Goal: Submit feedback/report problem: Submit feedback/report problem

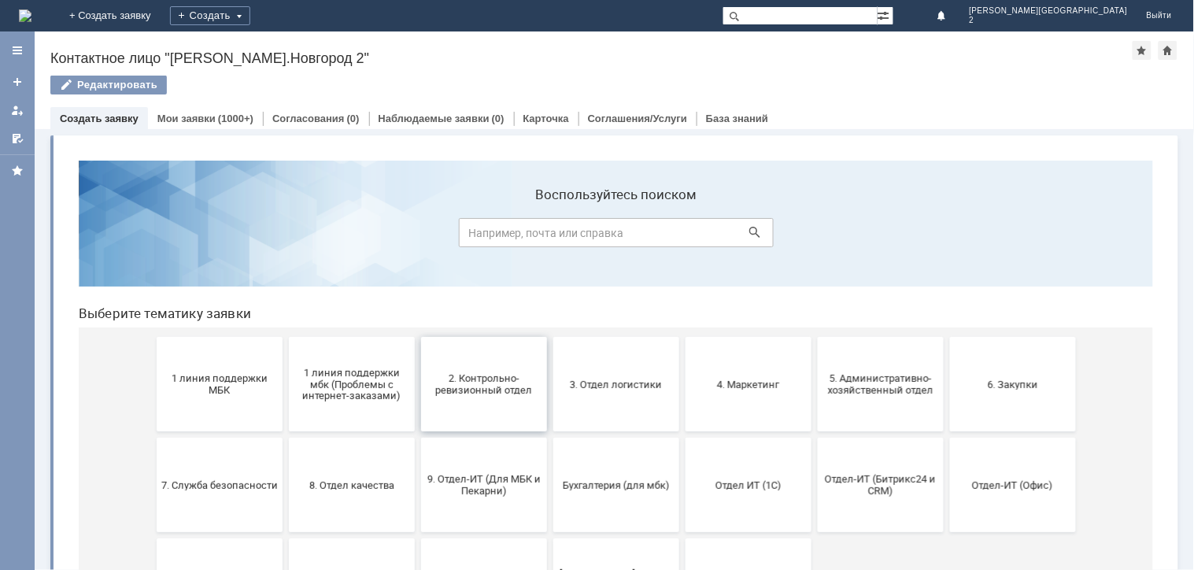
click at [494, 404] on button "2. Контрольно-ревизионный отдел" at bounding box center [483, 383] width 126 height 94
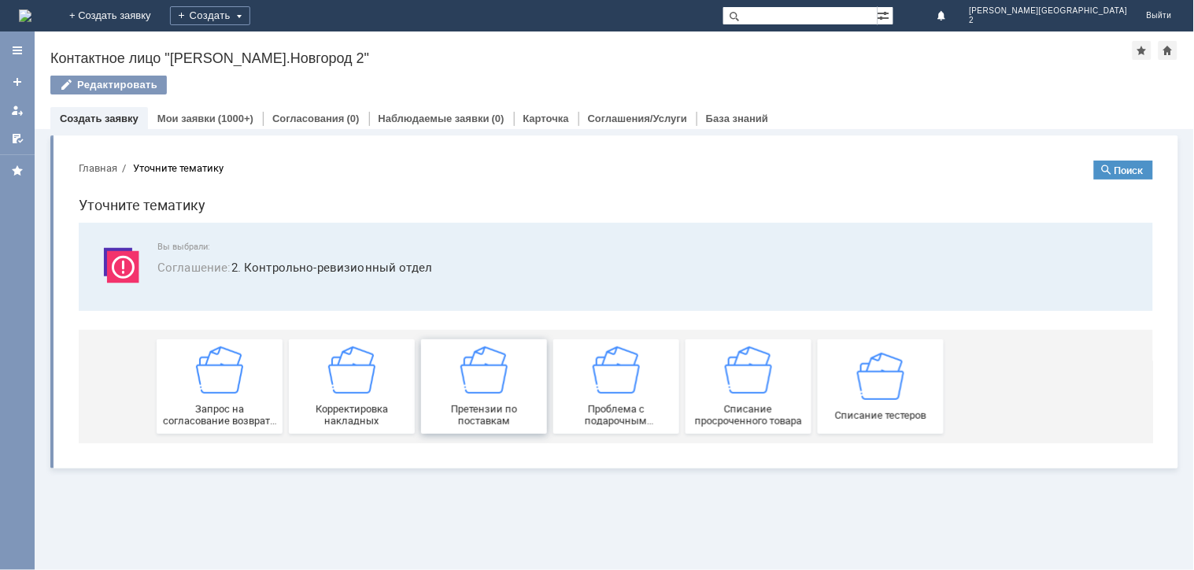
click at [475, 409] on span "Претензии по поставкам" at bounding box center [483, 414] width 116 height 24
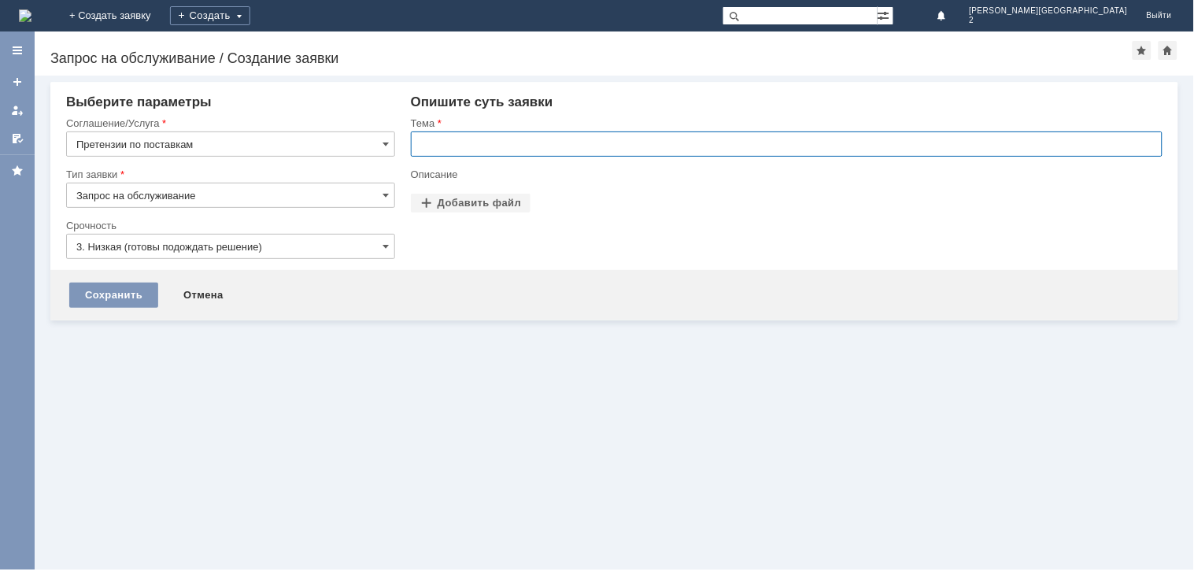
click at [508, 139] on input "text" at bounding box center [787, 143] width 752 height 25
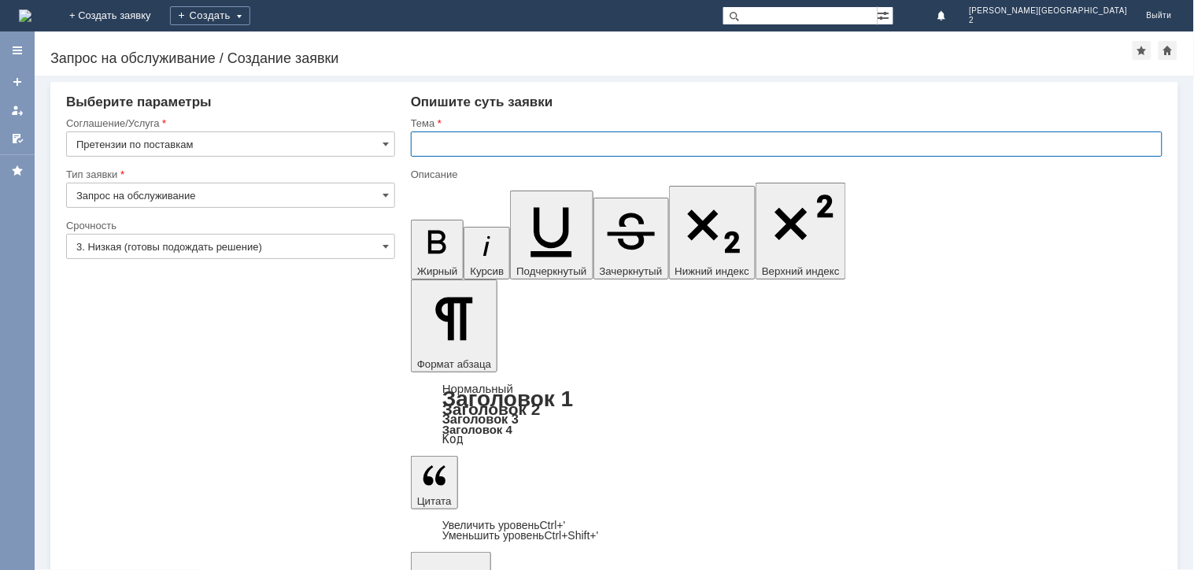
type input "="
type input "БРАК ПОСТАВКА"
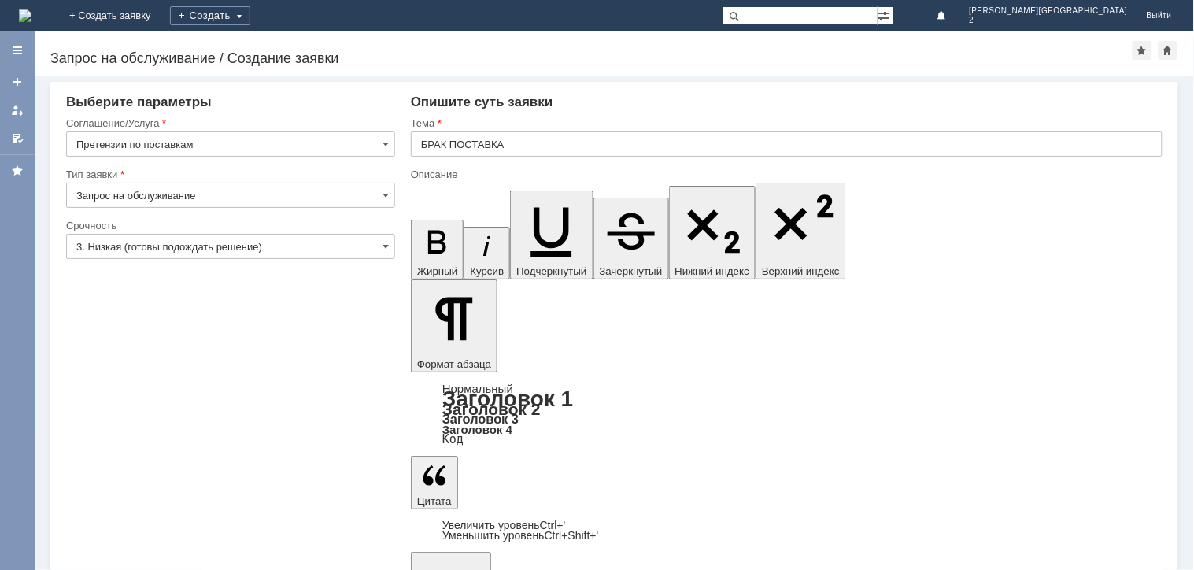
drag, startPoint x: 784, startPoint y: 4634, endPoint x: 988, endPoint y: 4614, distance: 204.8
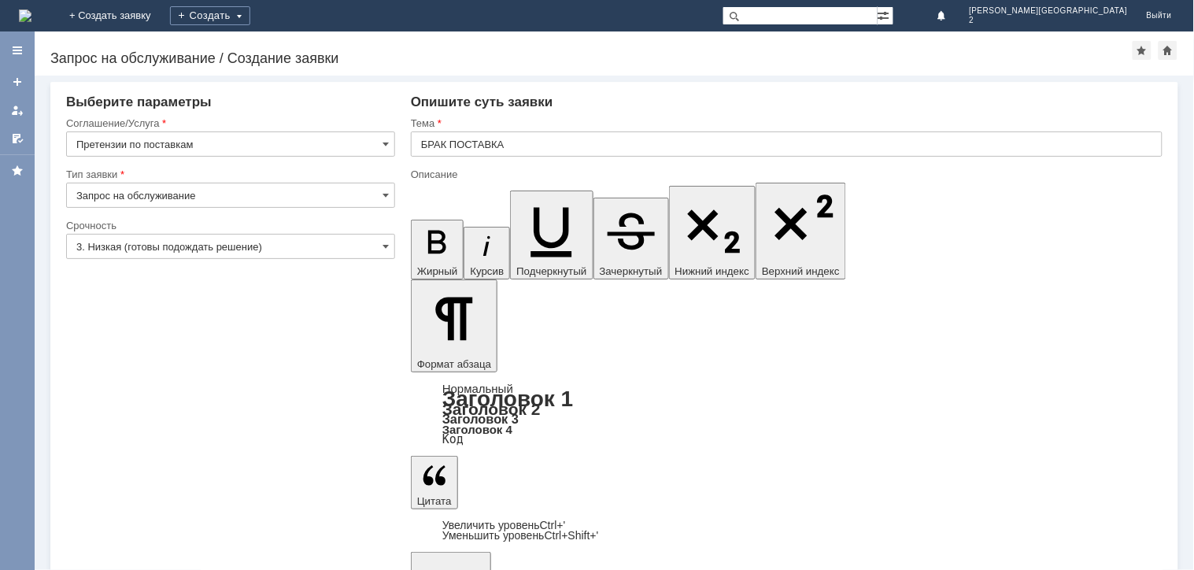
drag, startPoint x: 675, startPoint y: 4740, endPoint x: 929, endPoint y: 4705, distance: 255.9
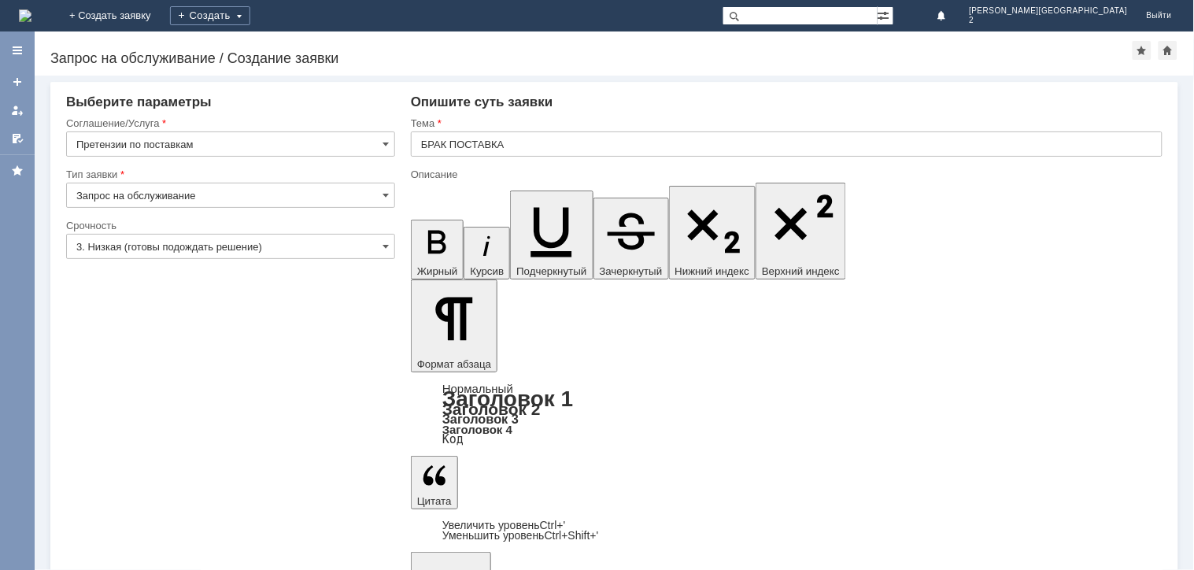
copy div "4814628014082"
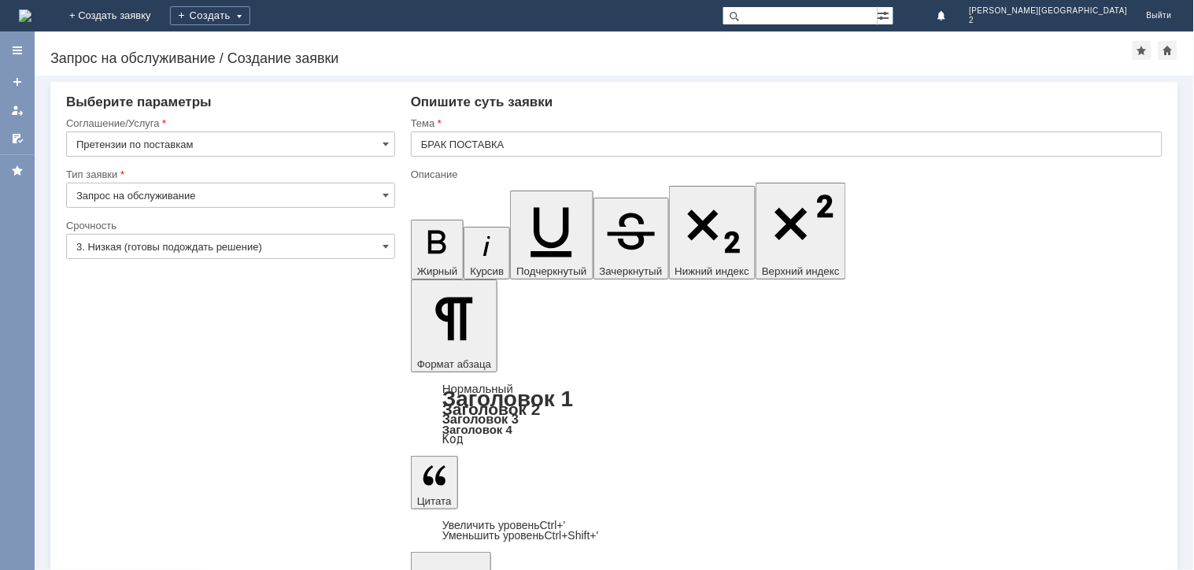
drag, startPoint x: 977, startPoint y: 4757, endPoint x: 1078, endPoint y: 4758, distance: 101.5
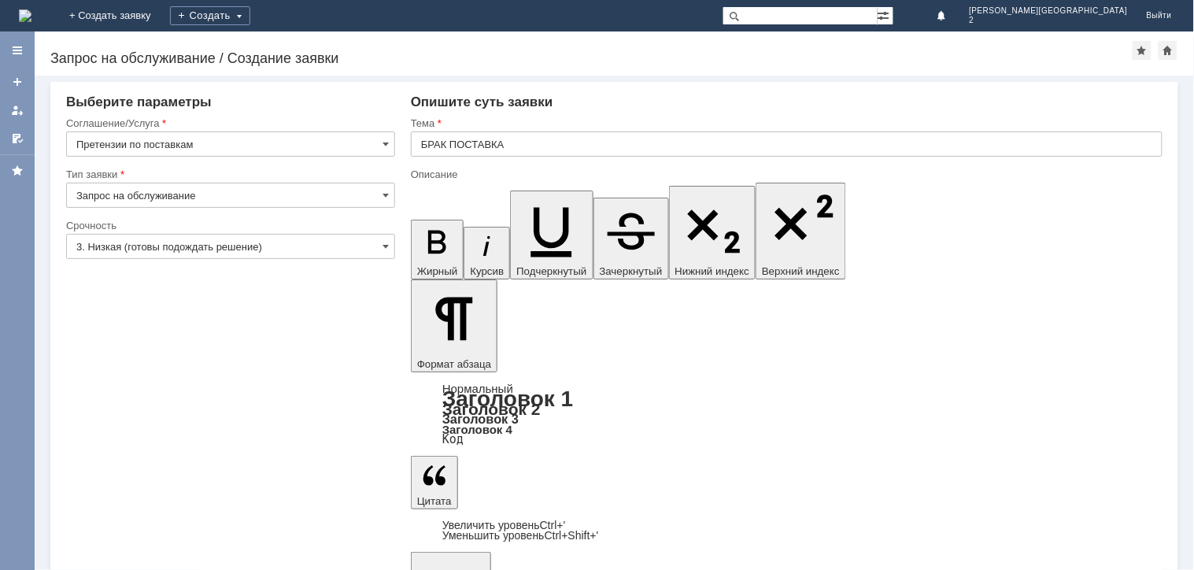
drag, startPoint x: 546, startPoint y: 4648, endPoint x: 756, endPoint y: 4652, distance: 210.2
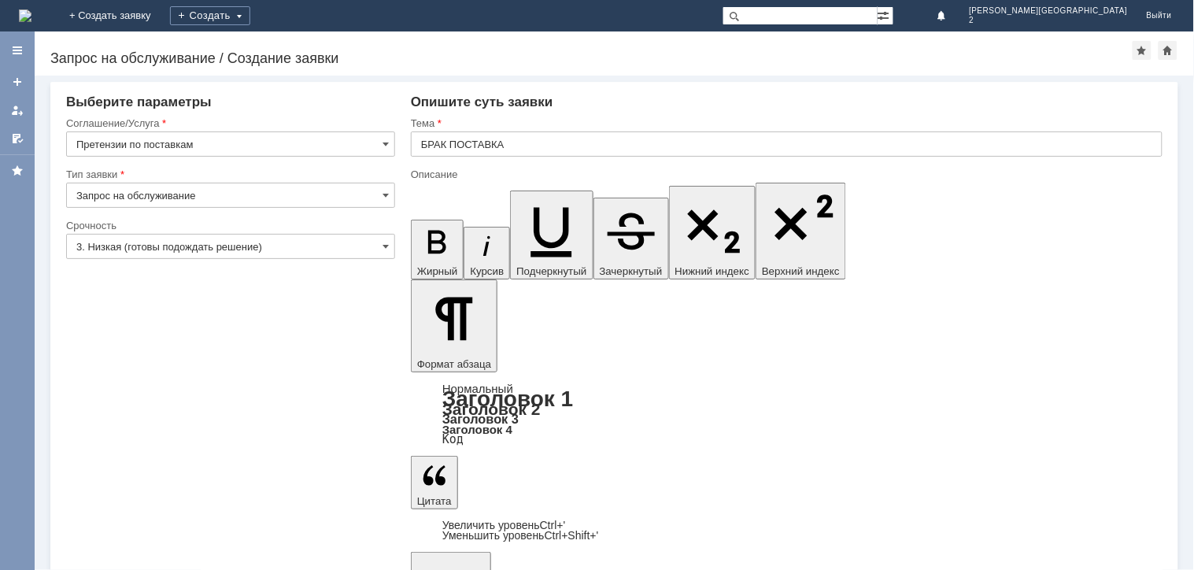
scroll to position [472, 9]
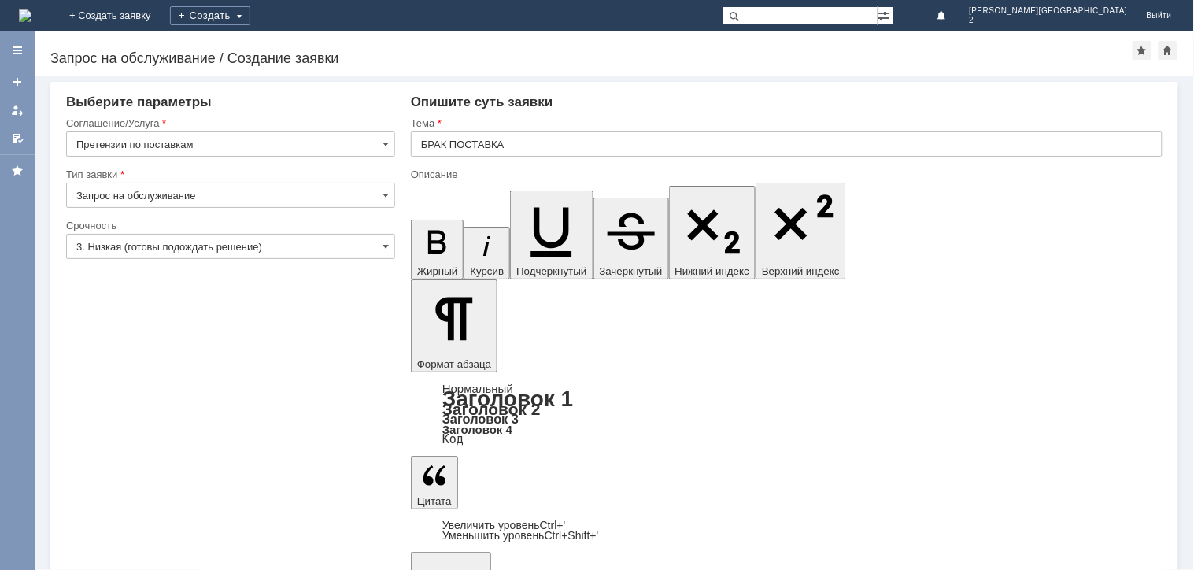
copy div "4606595103933"
drag, startPoint x: 437, startPoint y: 4813, endPoint x: 496, endPoint y: 4815, distance: 59.1
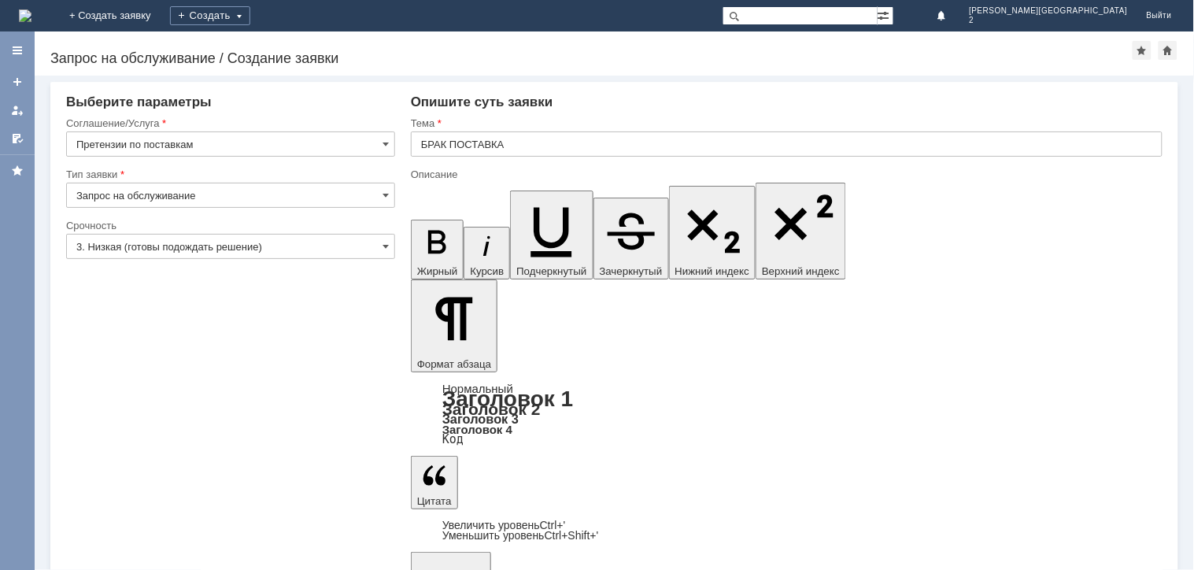
scroll to position [893, 9]
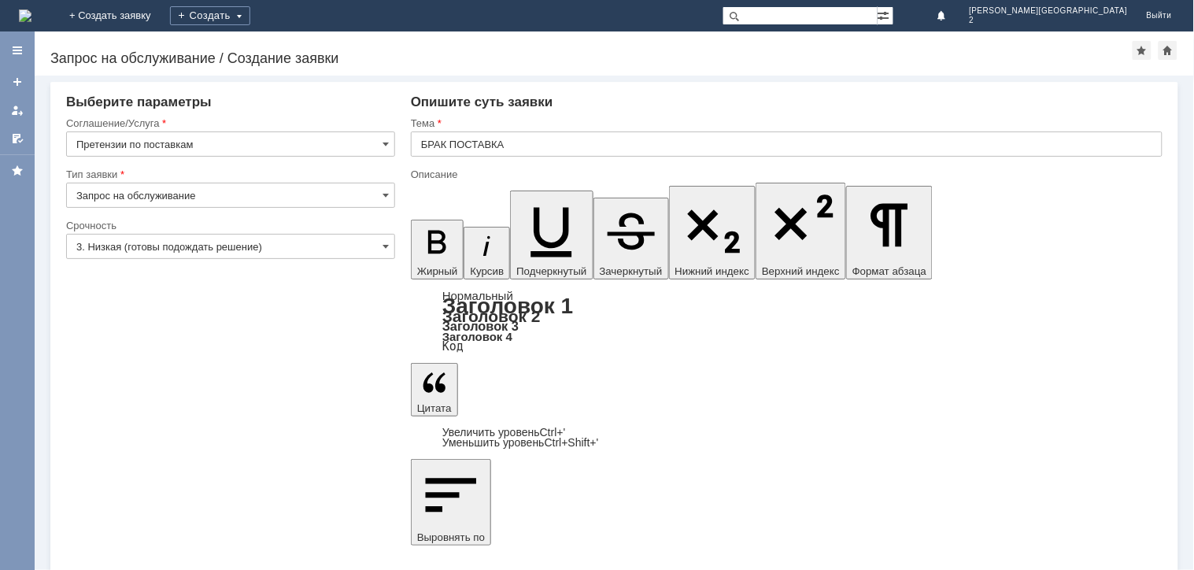
scroll to position [1157, 9]
drag, startPoint x: 609, startPoint y: 4567, endPoint x: 421, endPoint y: 4564, distance: 188.1
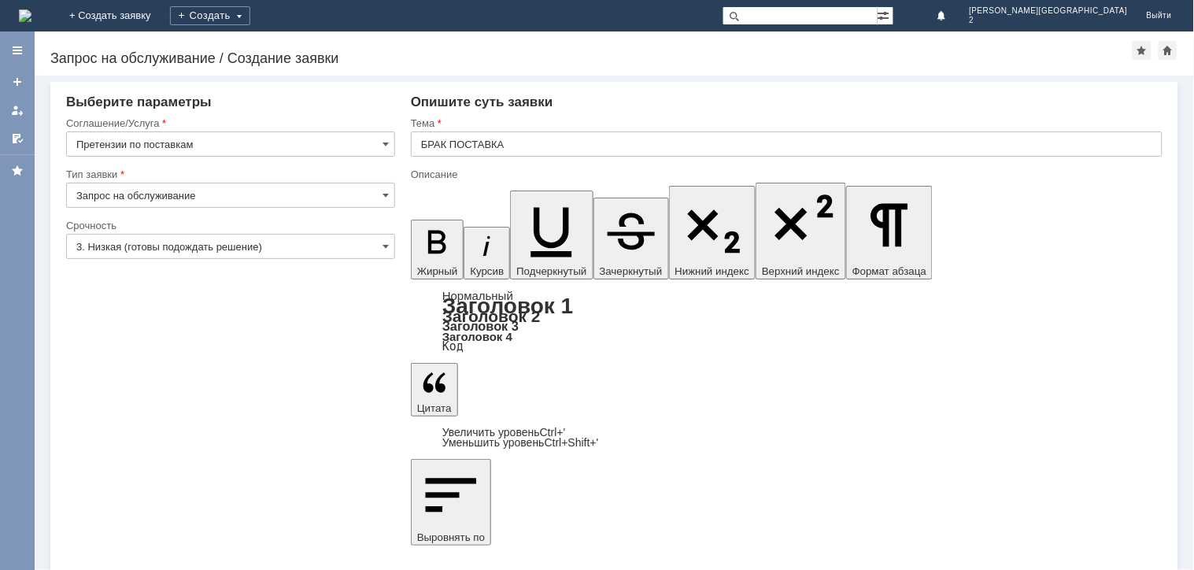
scroll to position [421, 9]
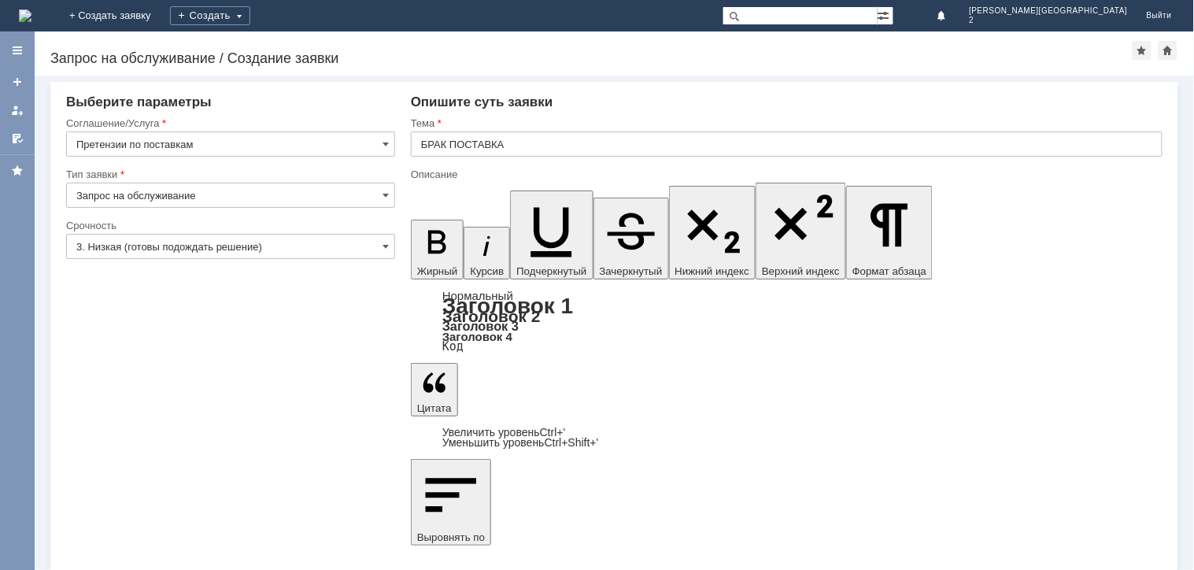
scroll to position [96, 0]
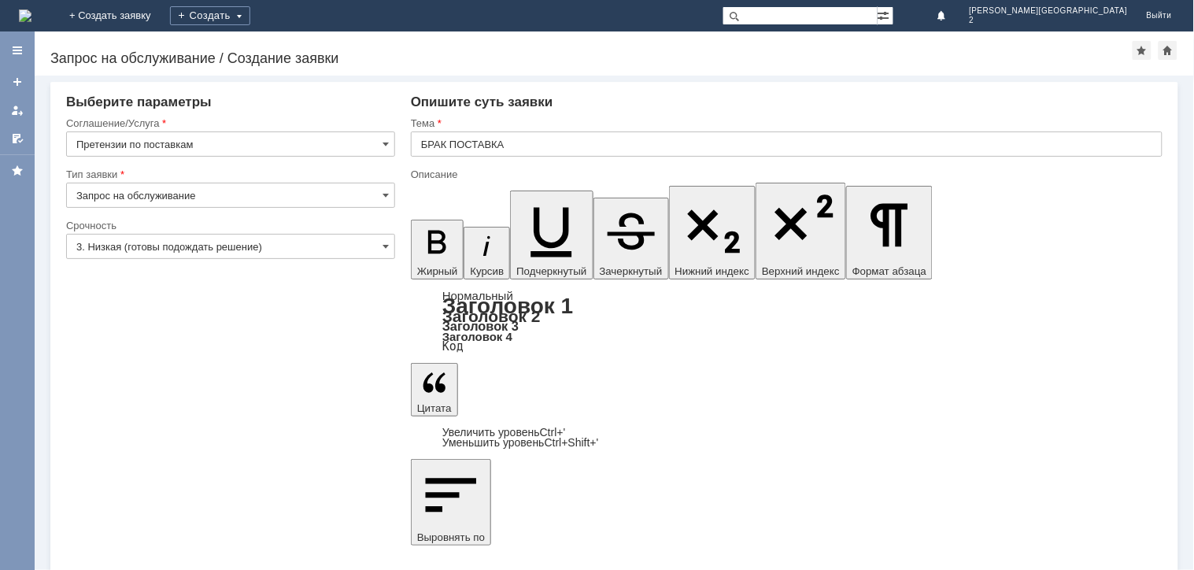
copy br
drag, startPoint x: 559, startPoint y: 4572, endPoint x: 557, endPoint y: 4542, distance: 30.7
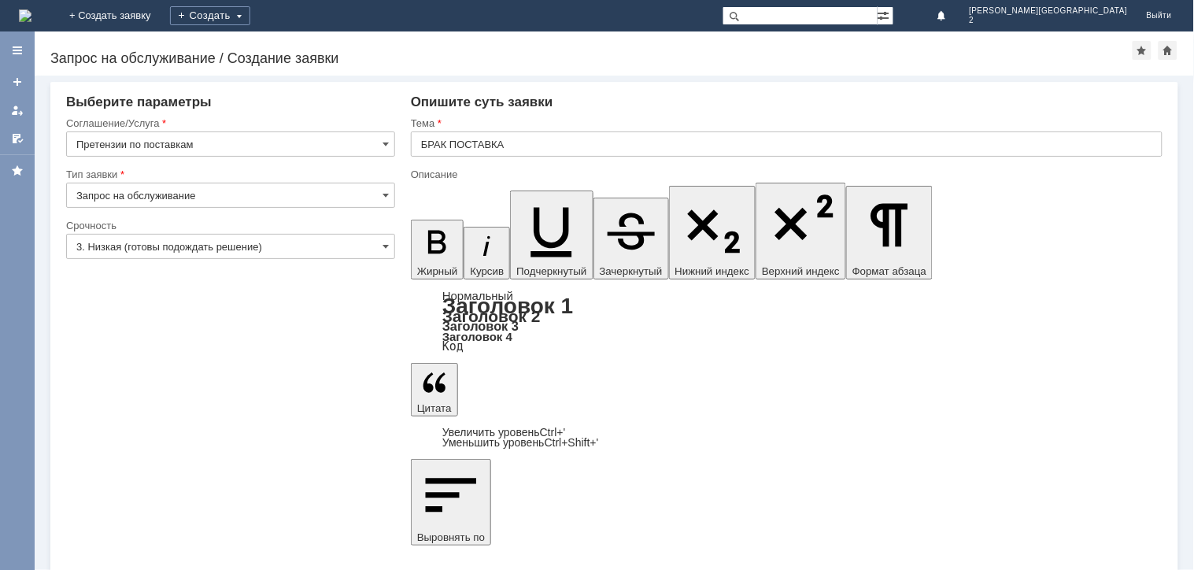
drag, startPoint x: 421, startPoint y: 4550, endPoint x: 1454, endPoint y: 4711, distance: 1045.2
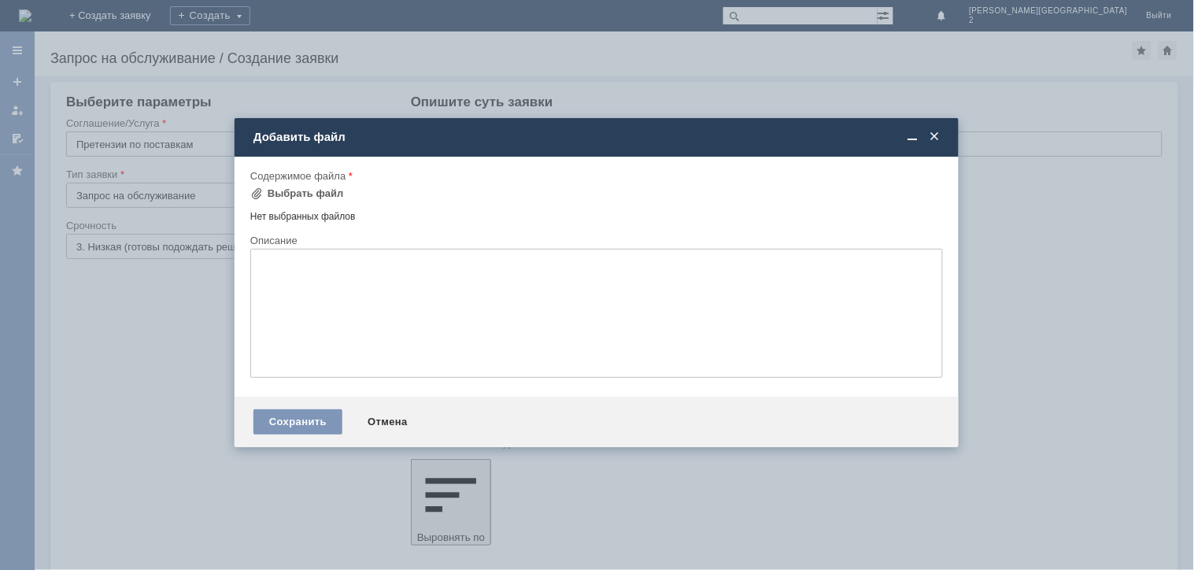
click at [934, 135] on span at bounding box center [935, 137] width 16 height 14
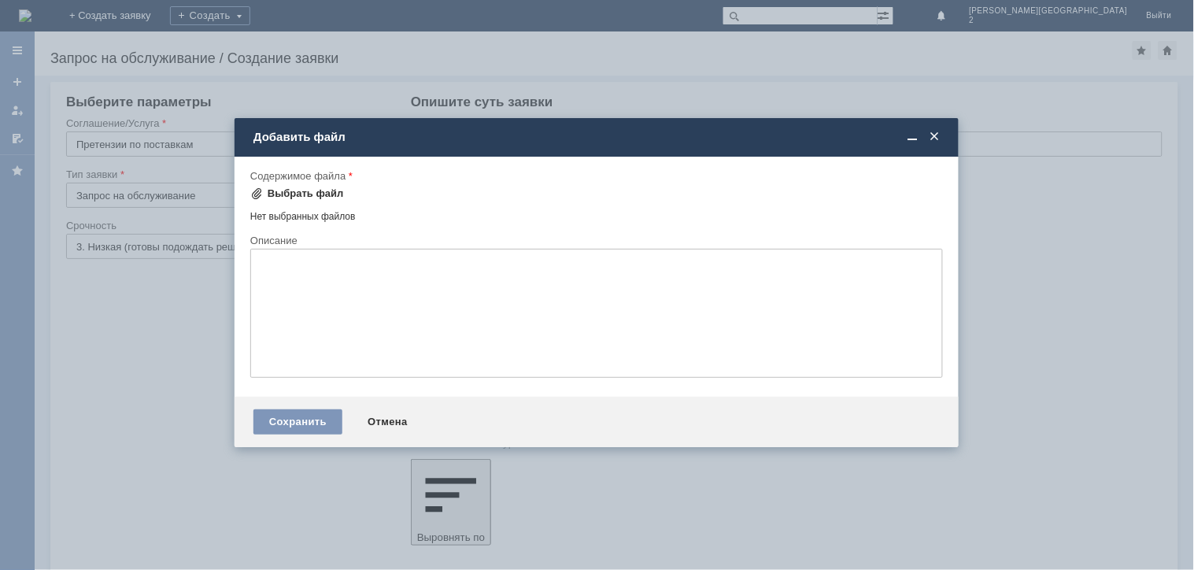
click at [318, 192] on div "Выбрать файл" at bounding box center [306, 193] width 76 height 13
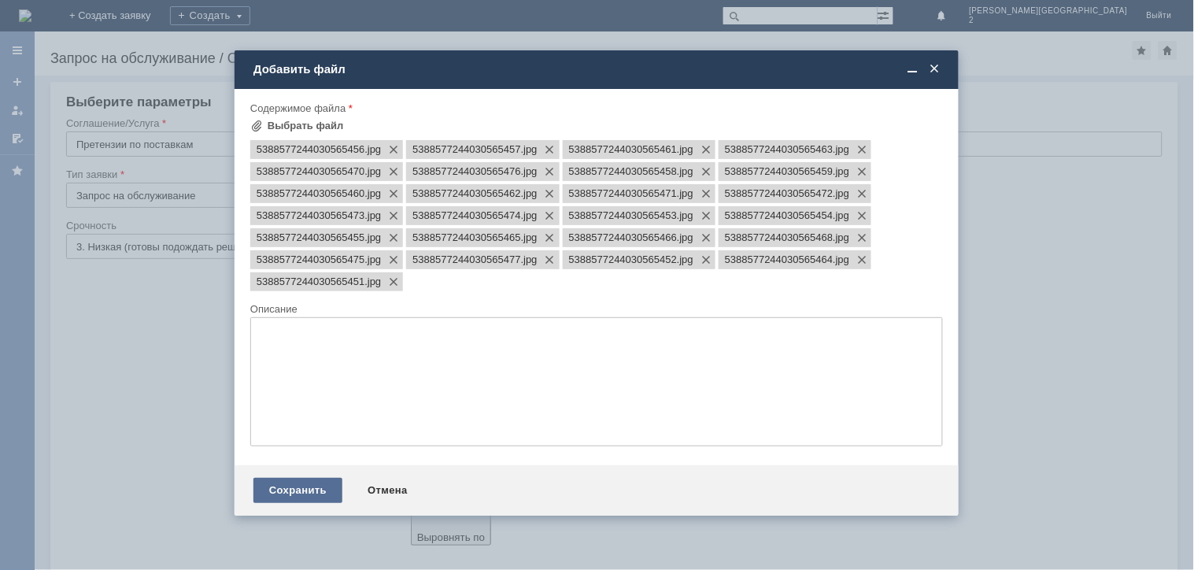
scroll to position [0, 0]
click at [331, 496] on div "Сохранить" at bounding box center [297, 490] width 89 height 25
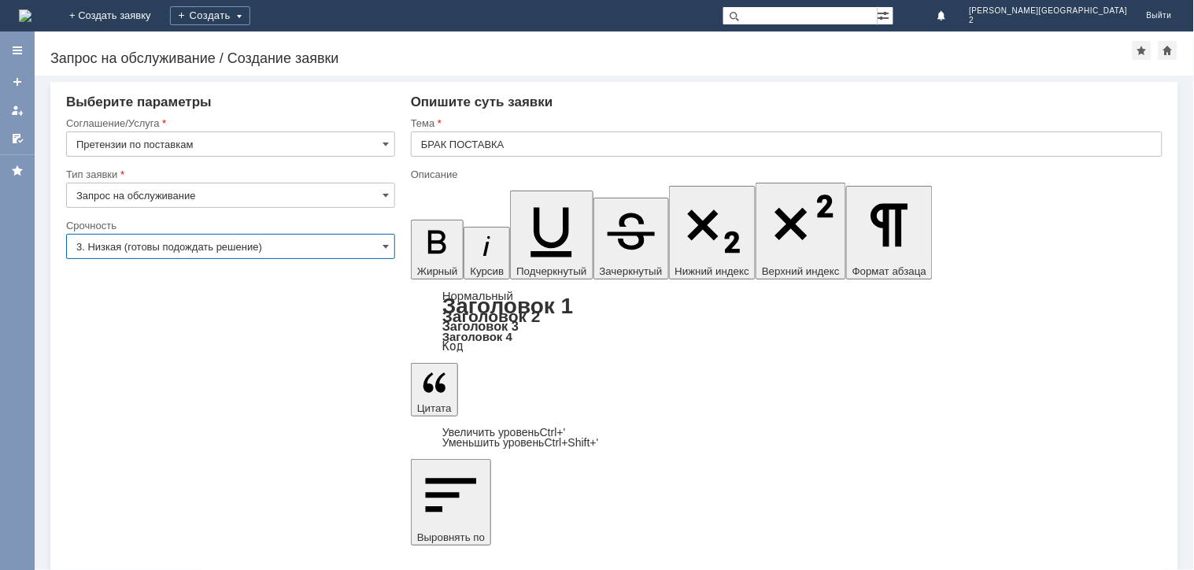
click at [261, 250] on input "3. Низкая (готовы подождать решение)" at bounding box center [230, 246] width 329 height 25
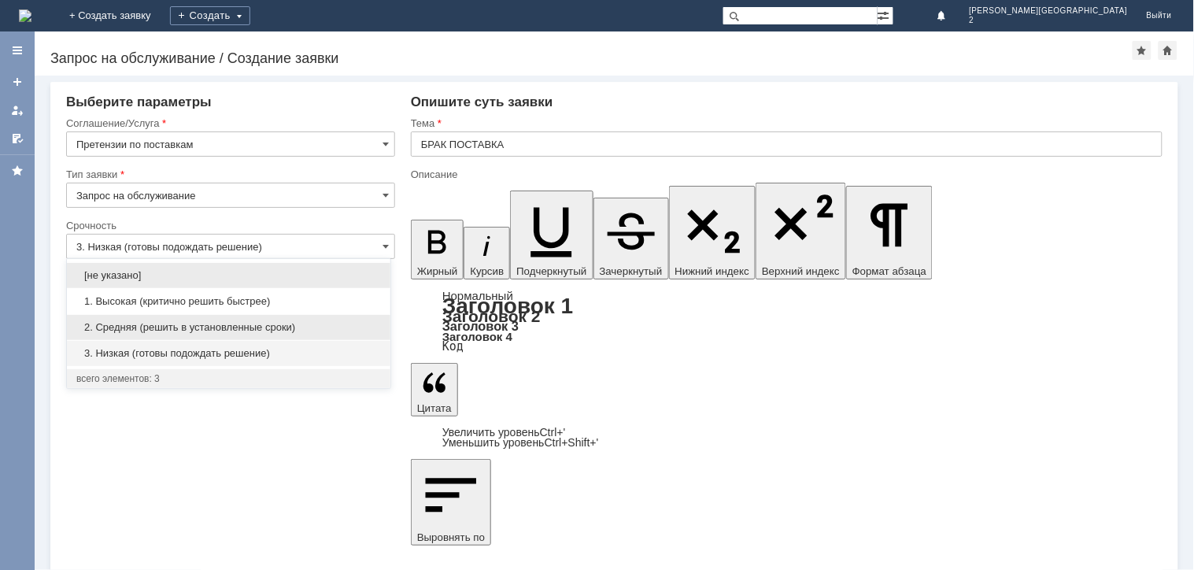
click at [219, 324] on span "2. Средняя (решить в установленные сроки)" at bounding box center [228, 327] width 305 height 13
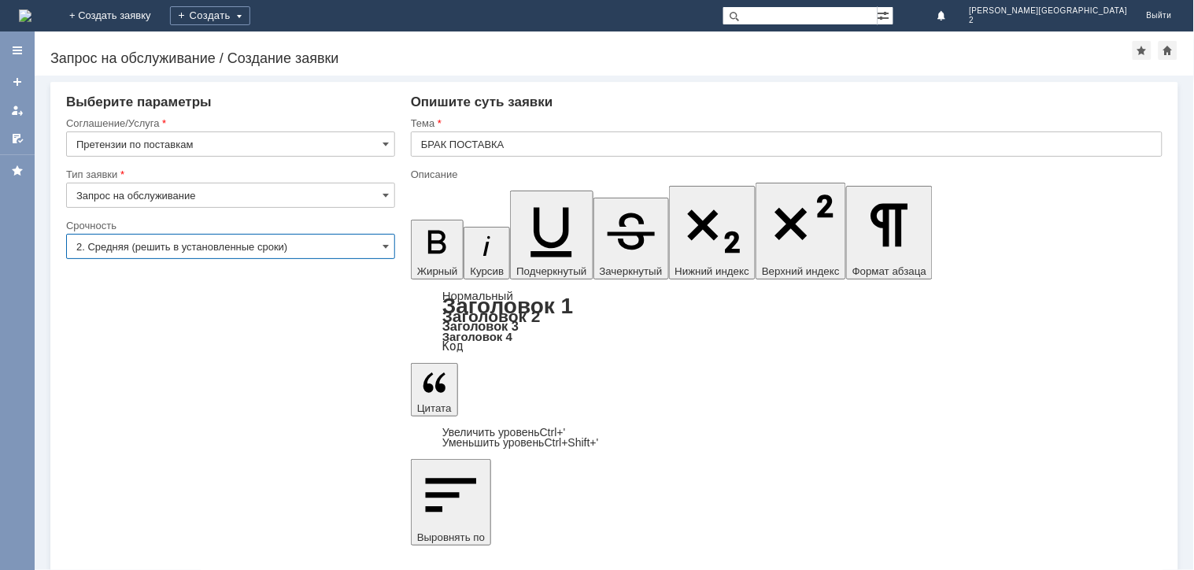
type input "2. Средняя (решить в установленные сроки)"
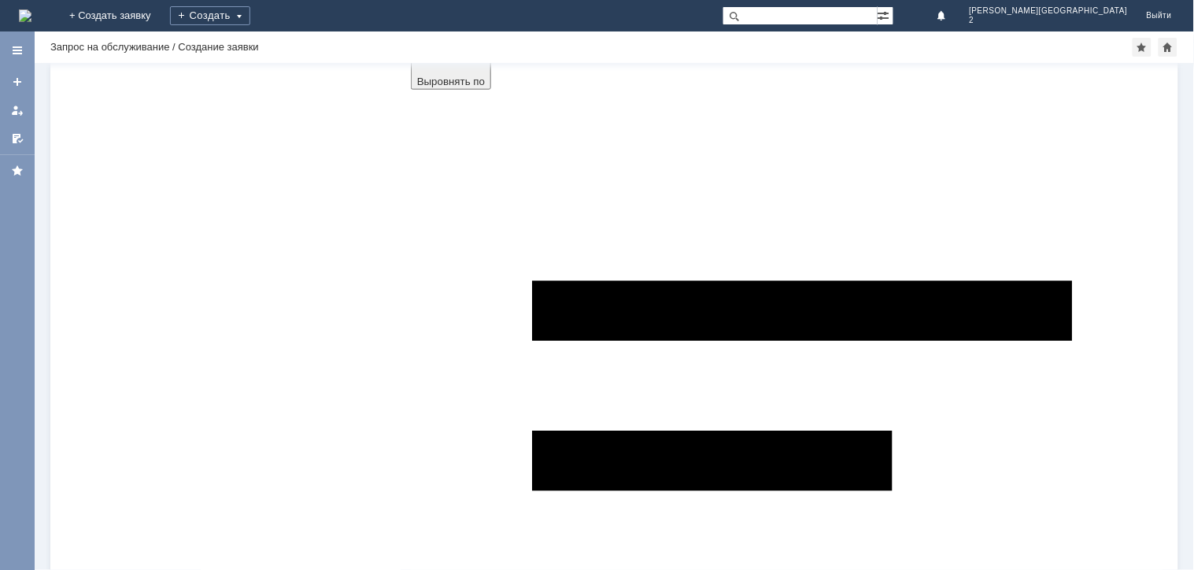
scroll to position [442, 0]
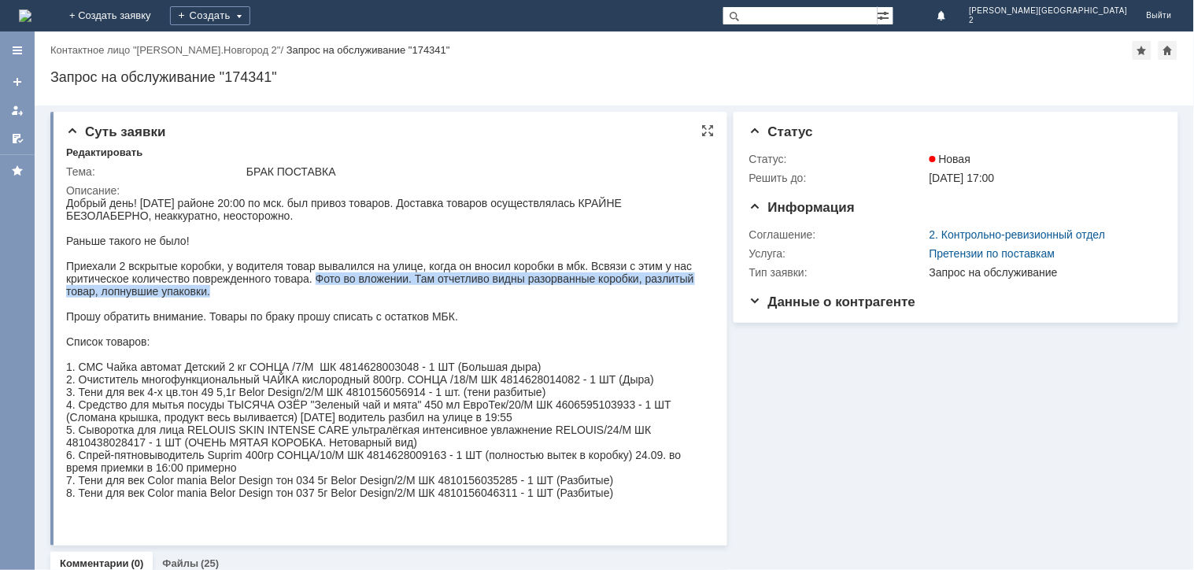
drag, startPoint x: 318, startPoint y: 275, endPoint x: 475, endPoint y: 286, distance: 157.0
click at [475, 286] on div "Приехали 2 вскрытые коробки, у водителя товар вывалился на улице, когда он внос…" at bounding box center [379, 278] width 629 height 38
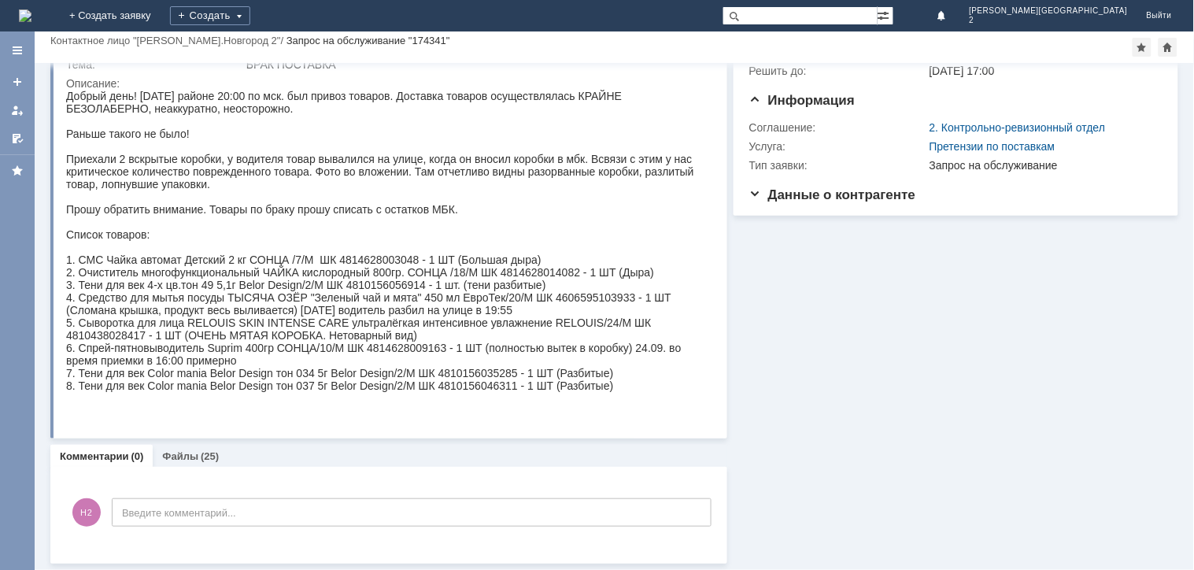
scroll to position [65, 0]
drag, startPoint x: 128, startPoint y: 342, endPoint x: 279, endPoint y: 316, distance: 153.2
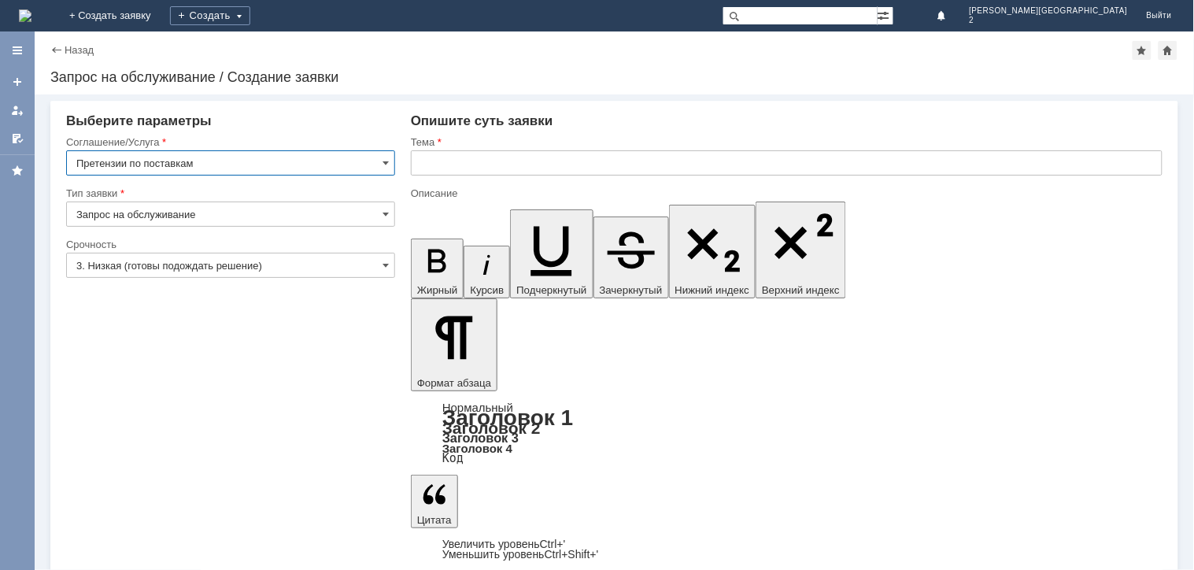
click at [31, 16] on img at bounding box center [25, 15] width 13 height 13
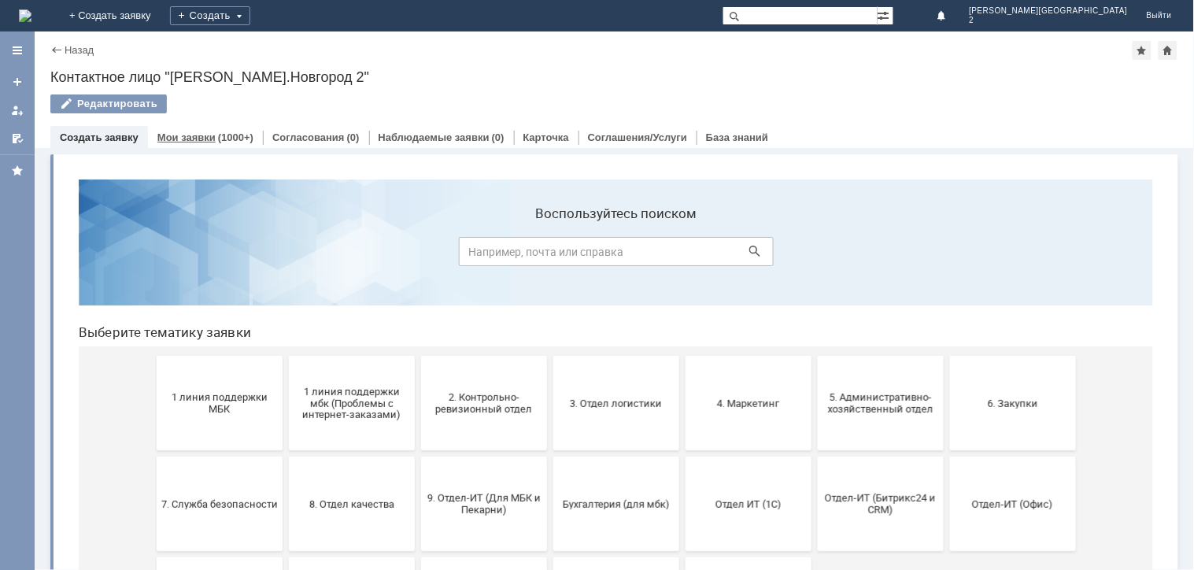
click at [218, 136] on div "(1000+)" at bounding box center [235, 137] width 35 height 12
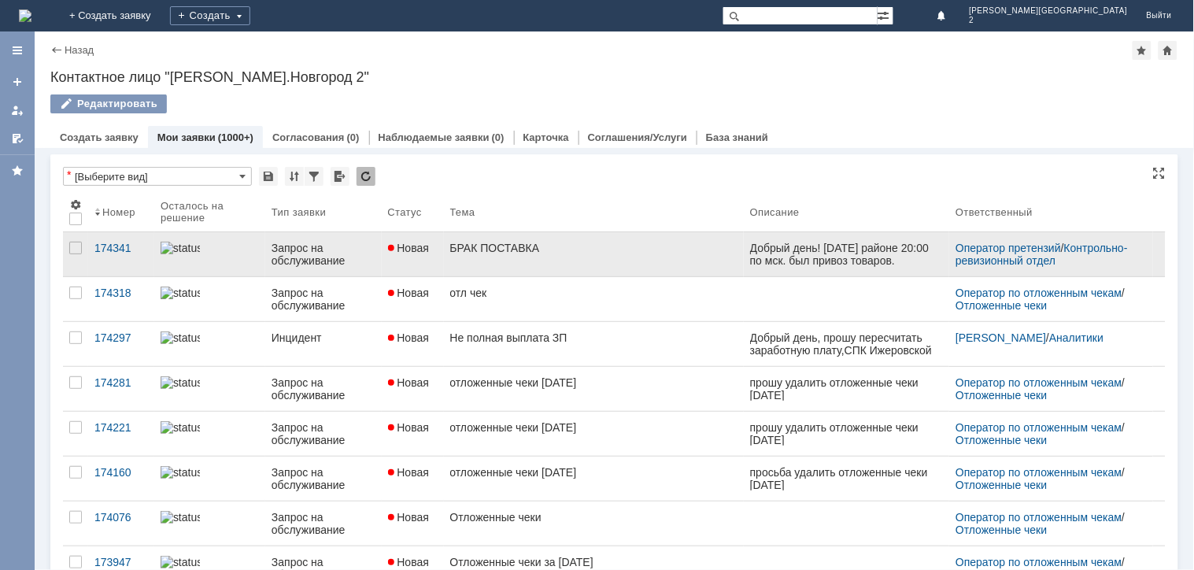
click at [470, 250] on div "БРАК ПОСТАВКА" at bounding box center [593, 248] width 287 height 13
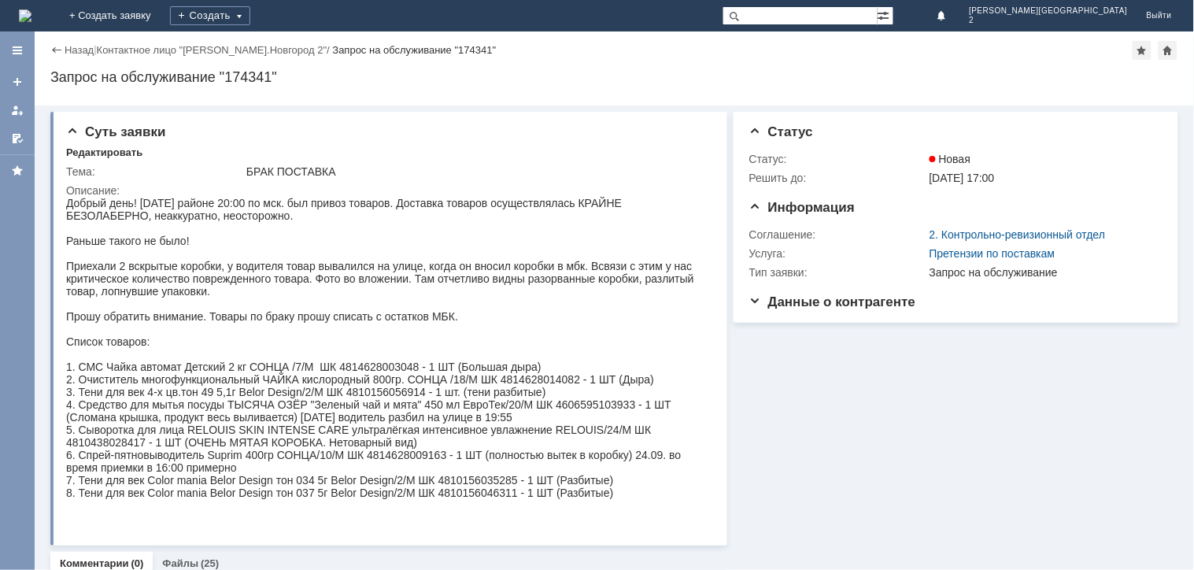
click at [31, 10] on img at bounding box center [25, 15] width 13 height 13
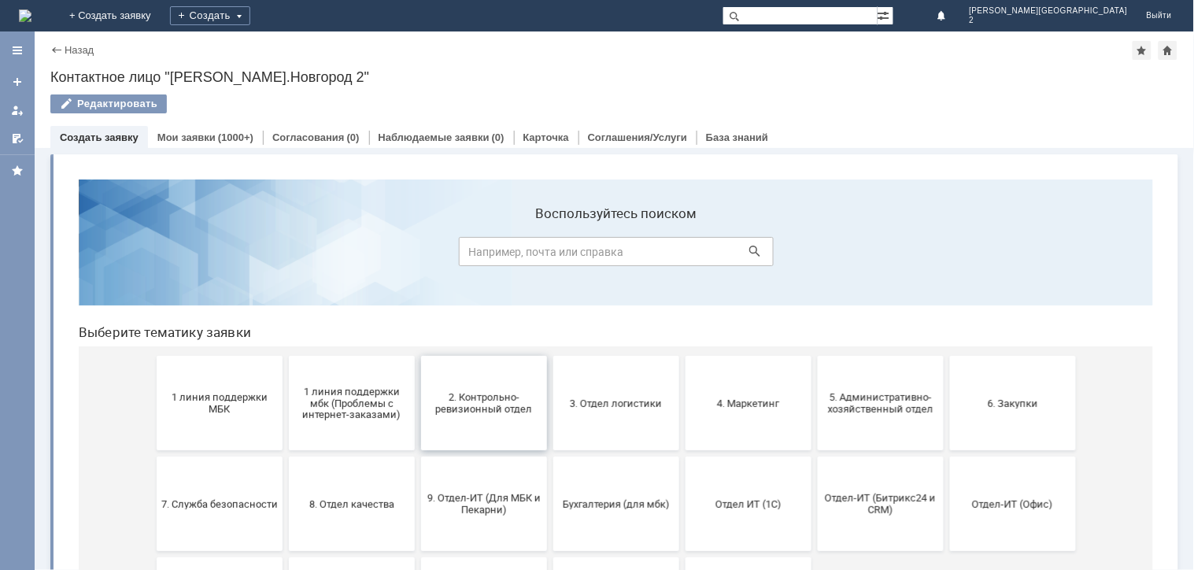
drag, startPoint x: 462, startPoint y: 386, endPoint x: 435, endPoint y: 548, distance: 164.3
click at [462, 386] on button "2. Контрольно-ревизионный отдел" at bounding box center [483, 402] width 126 height 94
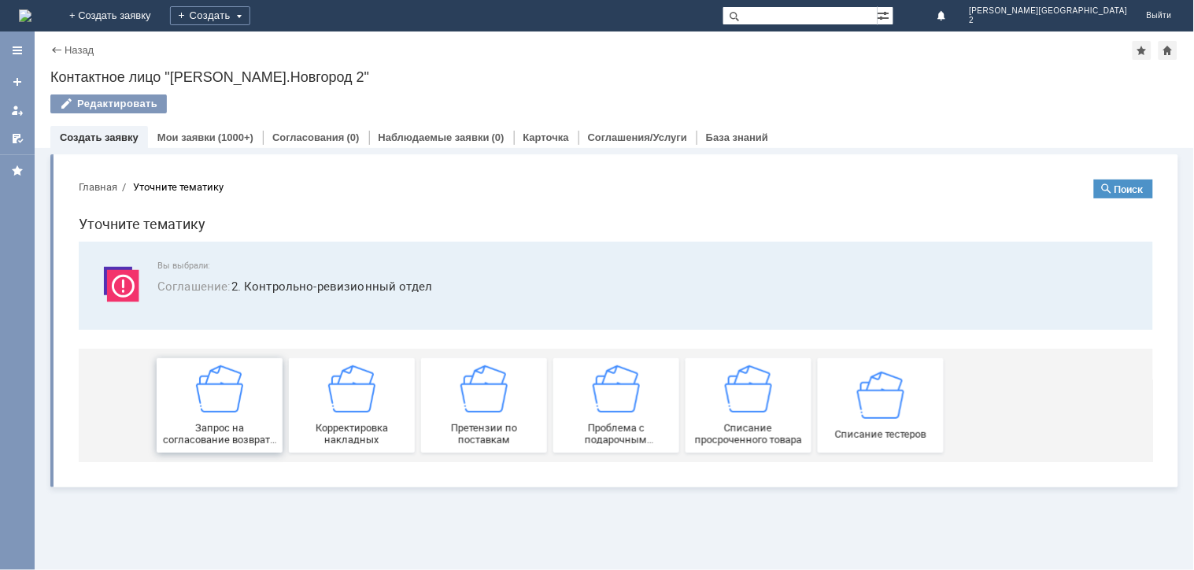
click at [199, 441] on span "Запрос на согласование возврата (д/с или товара)" at bounding box center [219, 433] width 116 height 24
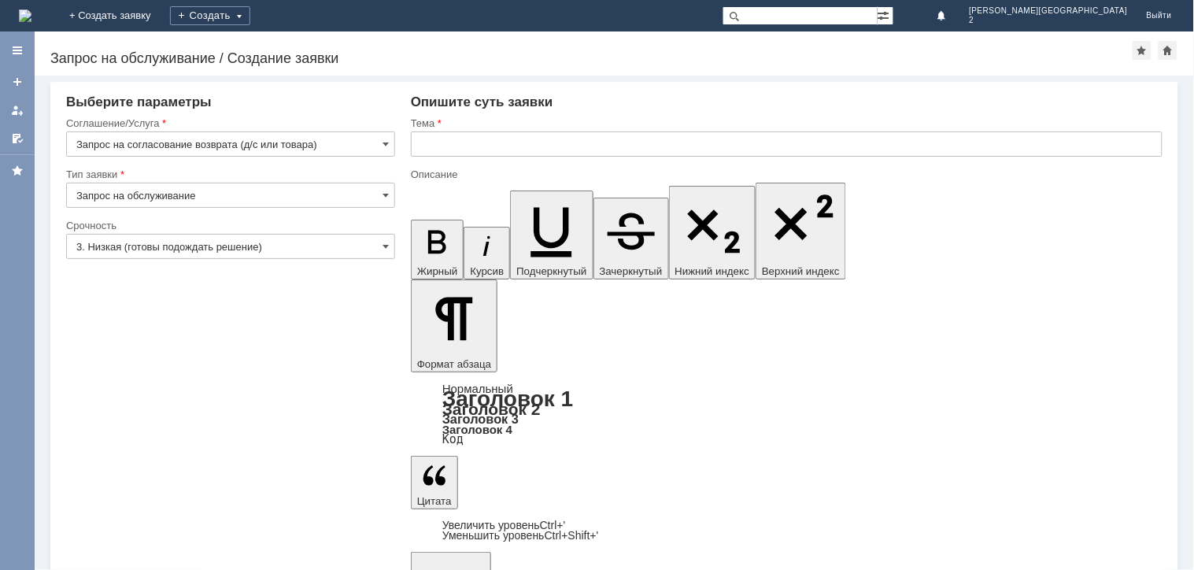
drag, startPoint x: 535, startPoint y: 126, endPoint x: 538, endPoint y: 136, distance: 10.5
click at [538, 136] on div "Тема" at bounding box center [787, 141] width 752 height 51
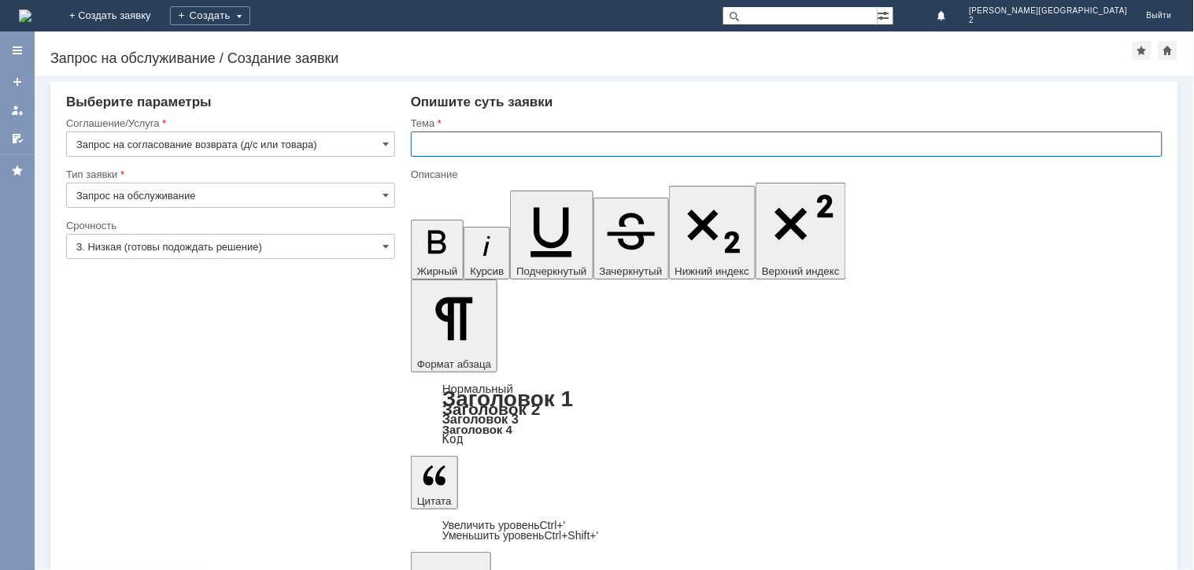
click at [538, 135] on input "text" at bounding box center [787, 143] width 752 height 25
type input "брак рабочие моменты"
drag, startPoint x: 617, startPoint y: 4664, endPoint x: 621, endPoint y: 4655, distance: 9.5
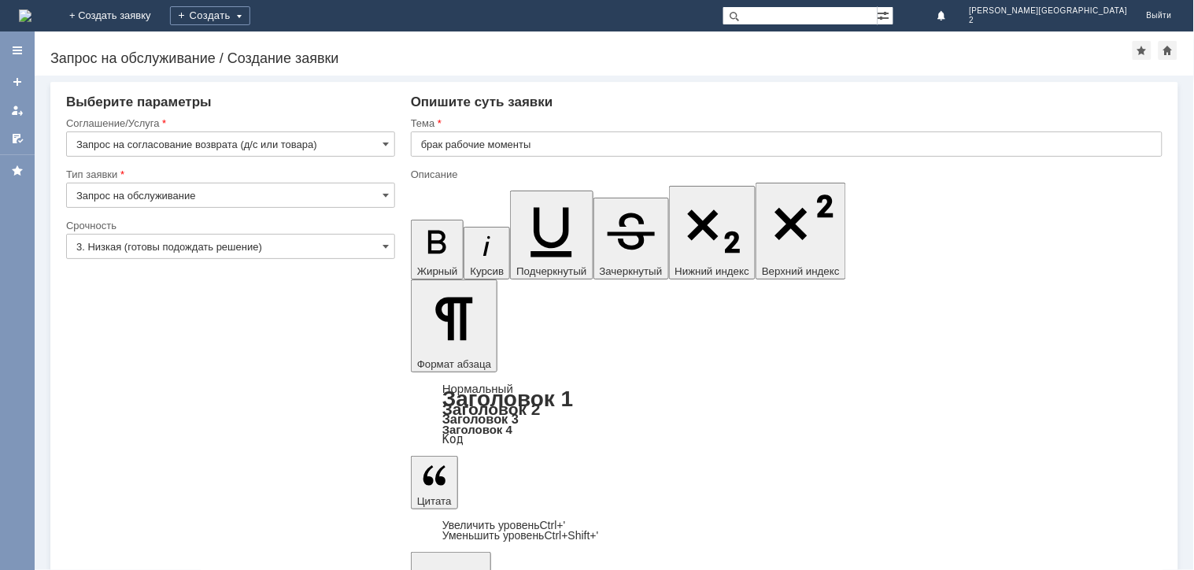
drag, startPoint x: 497, startPoint y: 4634, endPoint x: 531, endPoint y: 4658, distance: 41.1
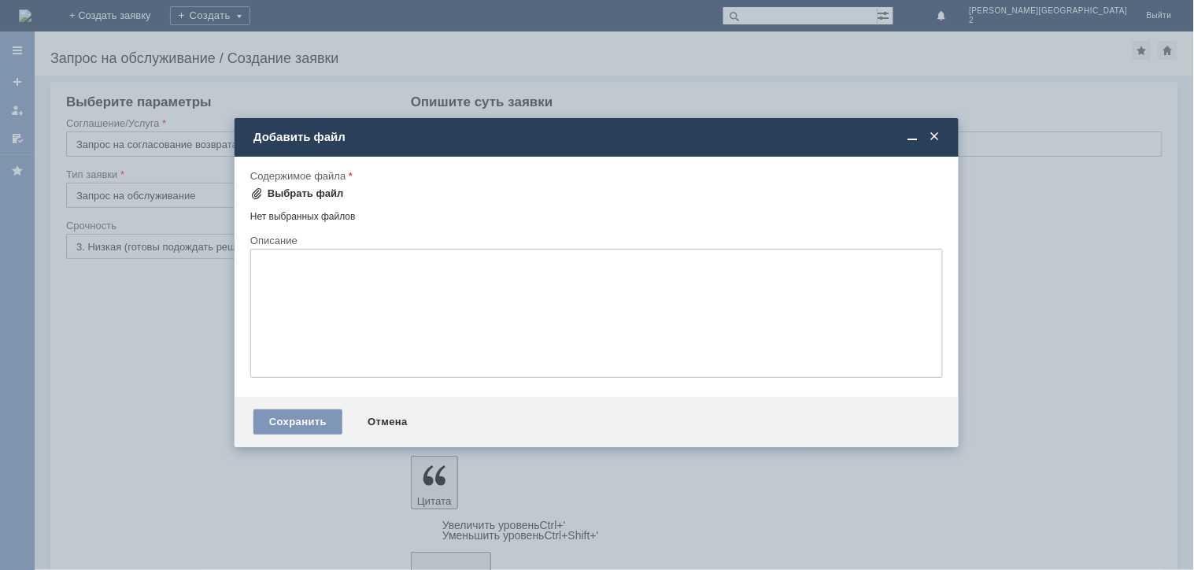
click at [310, 190] on div "Выбрать файл" at bounding box center [306, 193] width 76 height 13
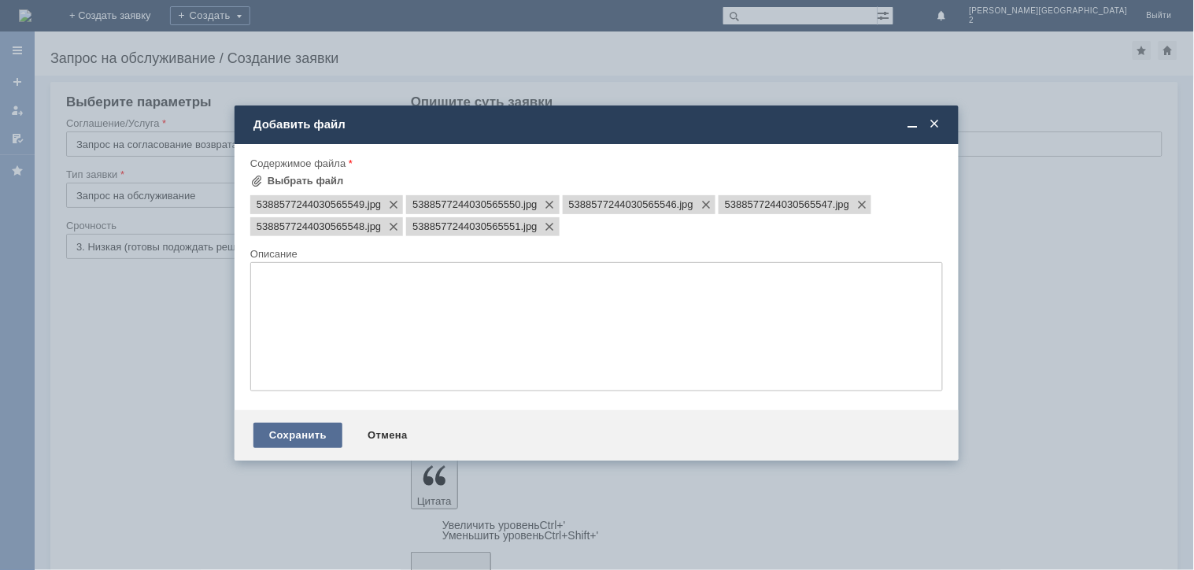
click at [323, 434] on div "Сохранить" at bounding box center [297, 435] width 89 height 25
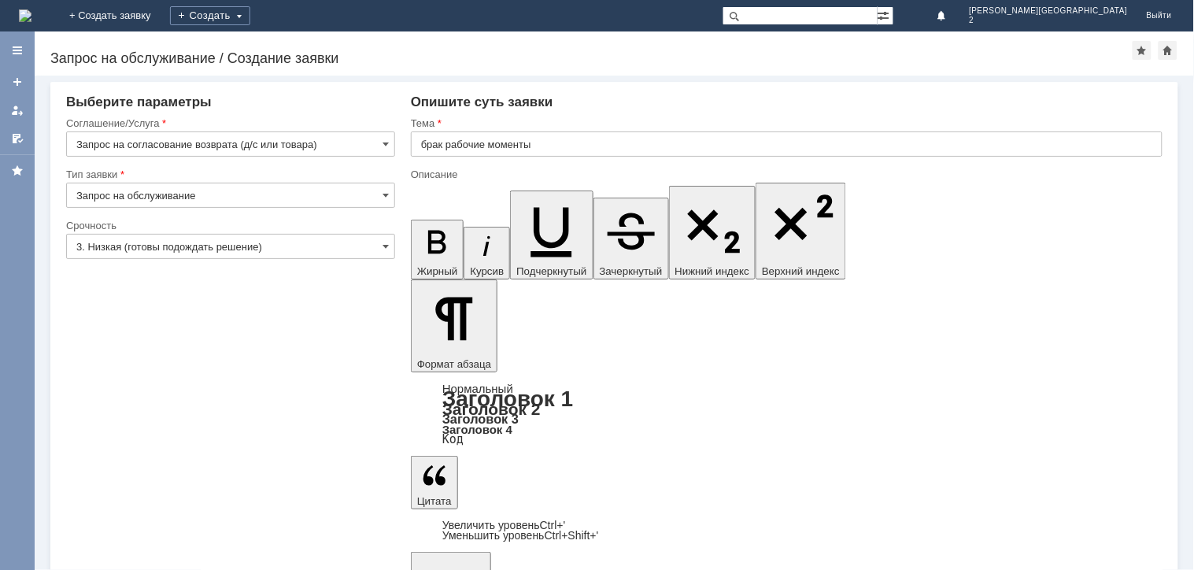
drag, startPoint x: 1137, startPoint y: 4684, endPoint x: 1129, endPoint y: 4702, distance: 20.1
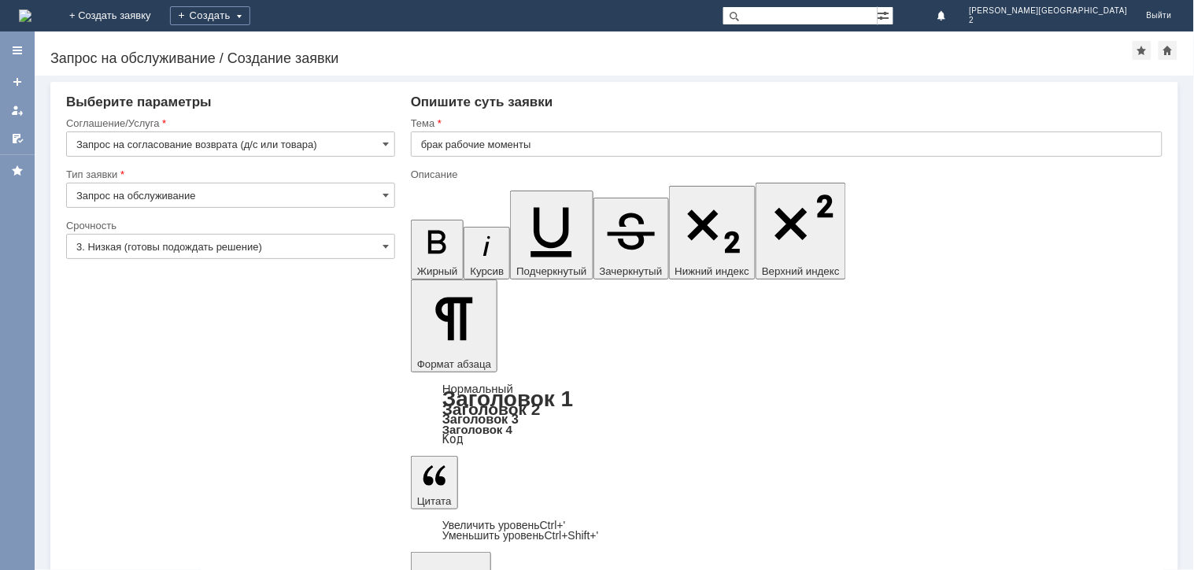
click at [203, 241] on input "3. Низкая (готовы подождать решение)" at bounding box center [230, 246] width 329 height 25
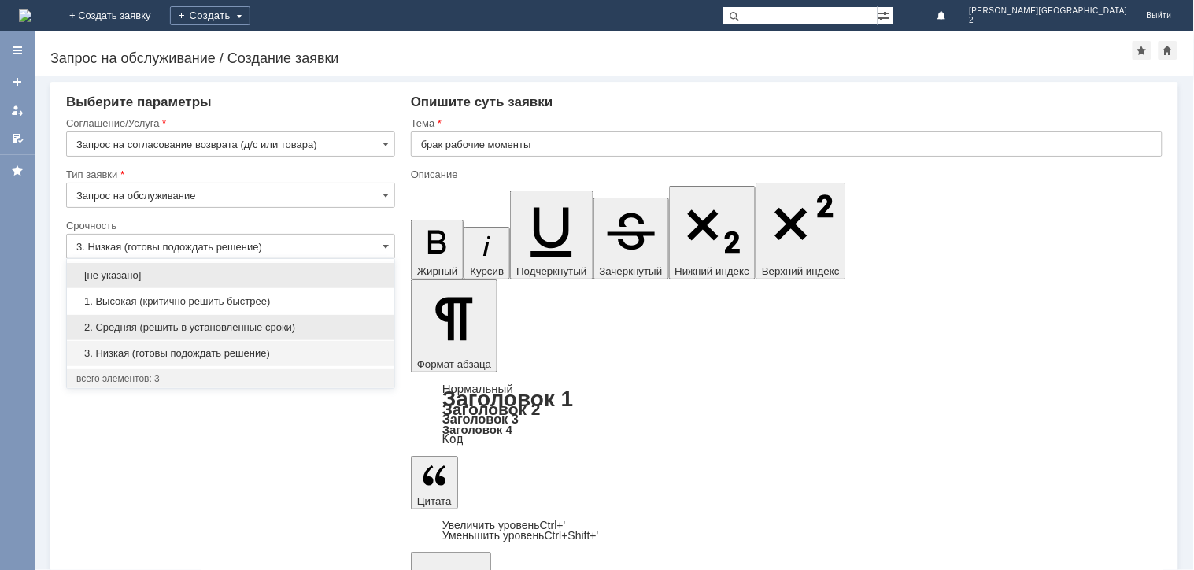
click at [181, 331] on span "2. Средняя (решить в установленные сроки)" at bounding box center [230, 327] width 309 height 13
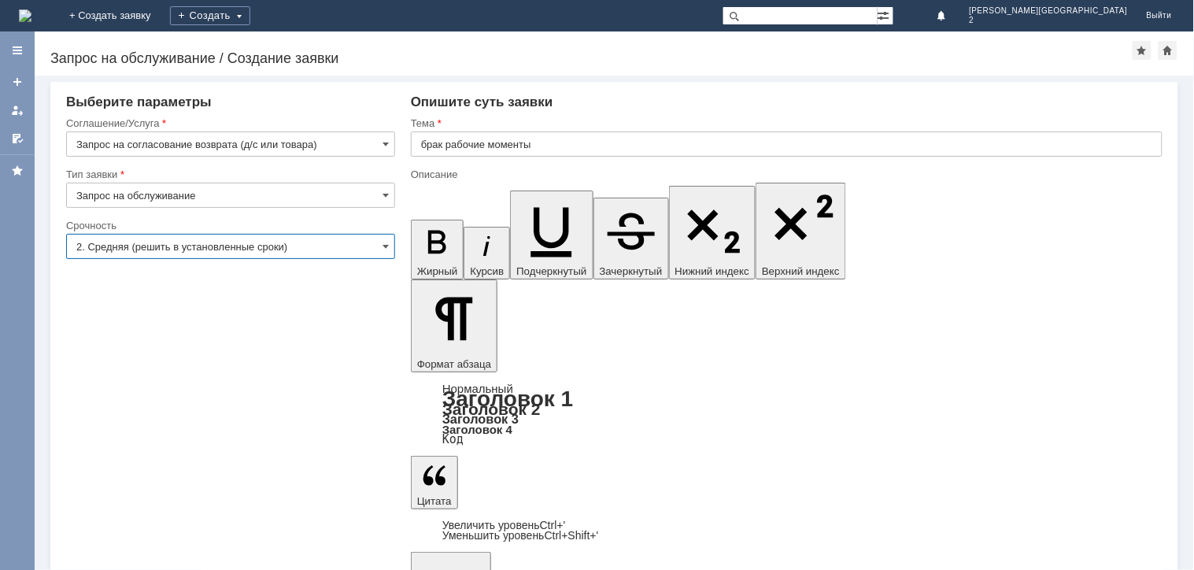
type input "2. Средняя (решить в установленные сроки)"
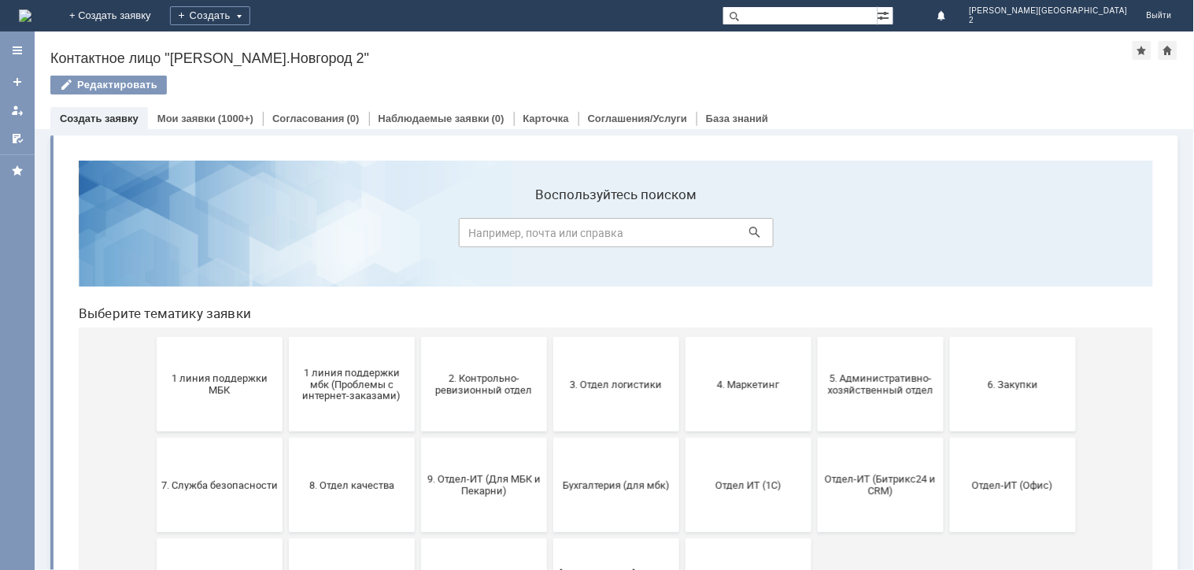
click at [31, 22] on img at bounding box center [25, 15] width 13 height 13
